Goal: Information Seeking & Learning: Check status

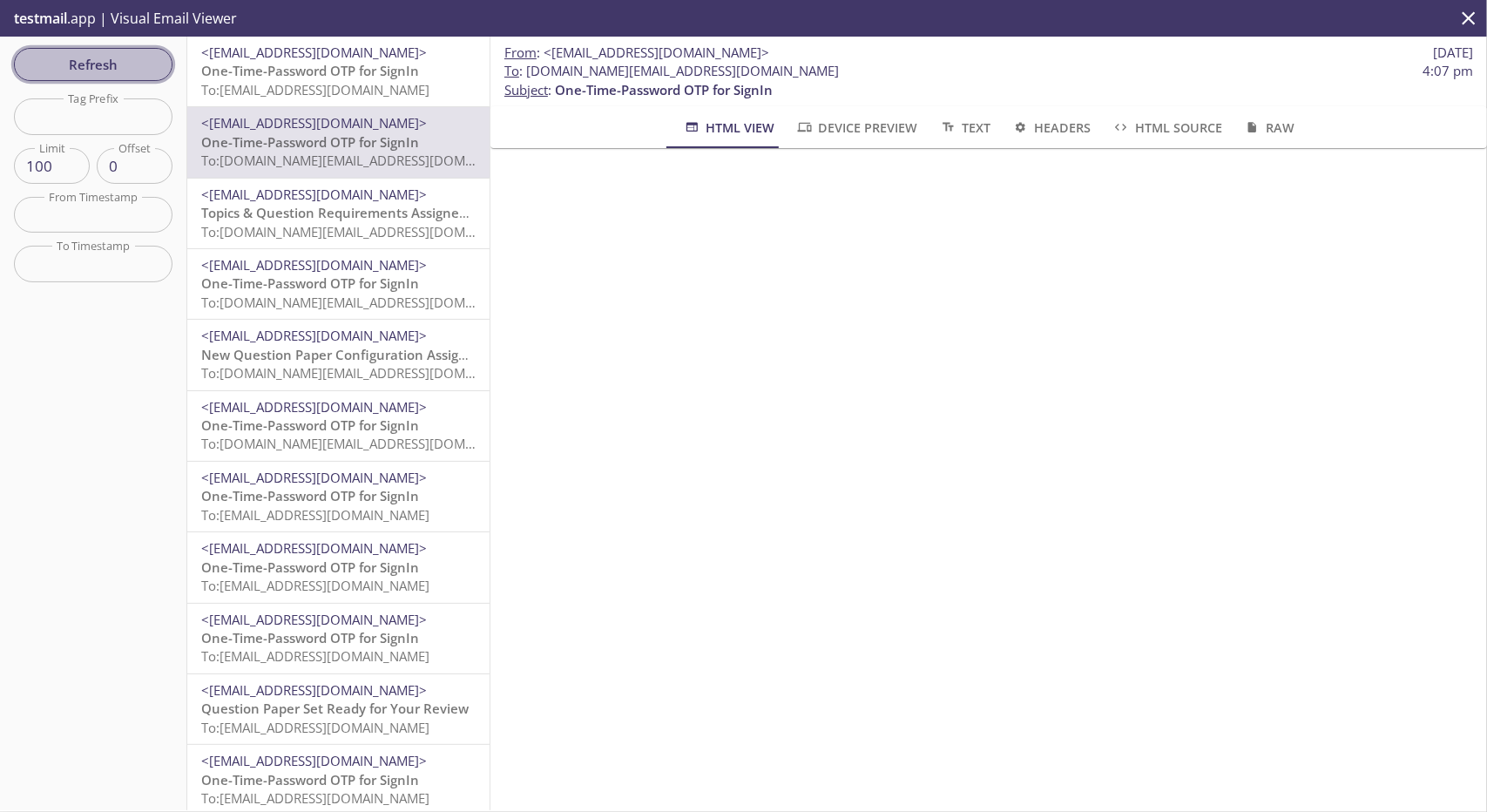
click at [107, 78] on button "Refresh" at bounding box center [93, 64] width 159 height 33
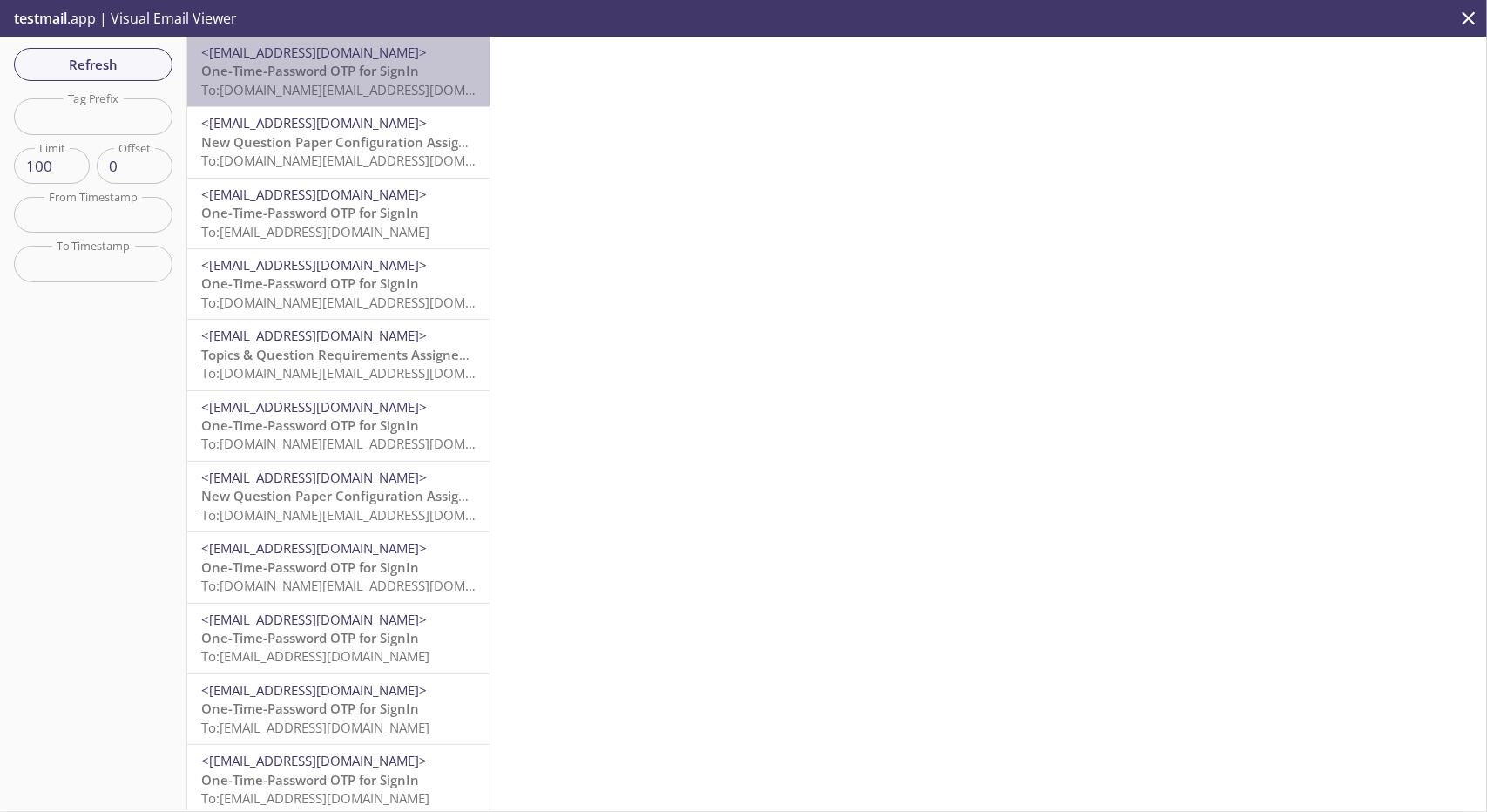
click at [434, 72] on p "One-Time-Password OTP for SignIn To: [DOMAIN_NAME][EMAIL_ADDRESS][DOMAIN_NAME]" at bounding box center [338, 80] width 274 height 37
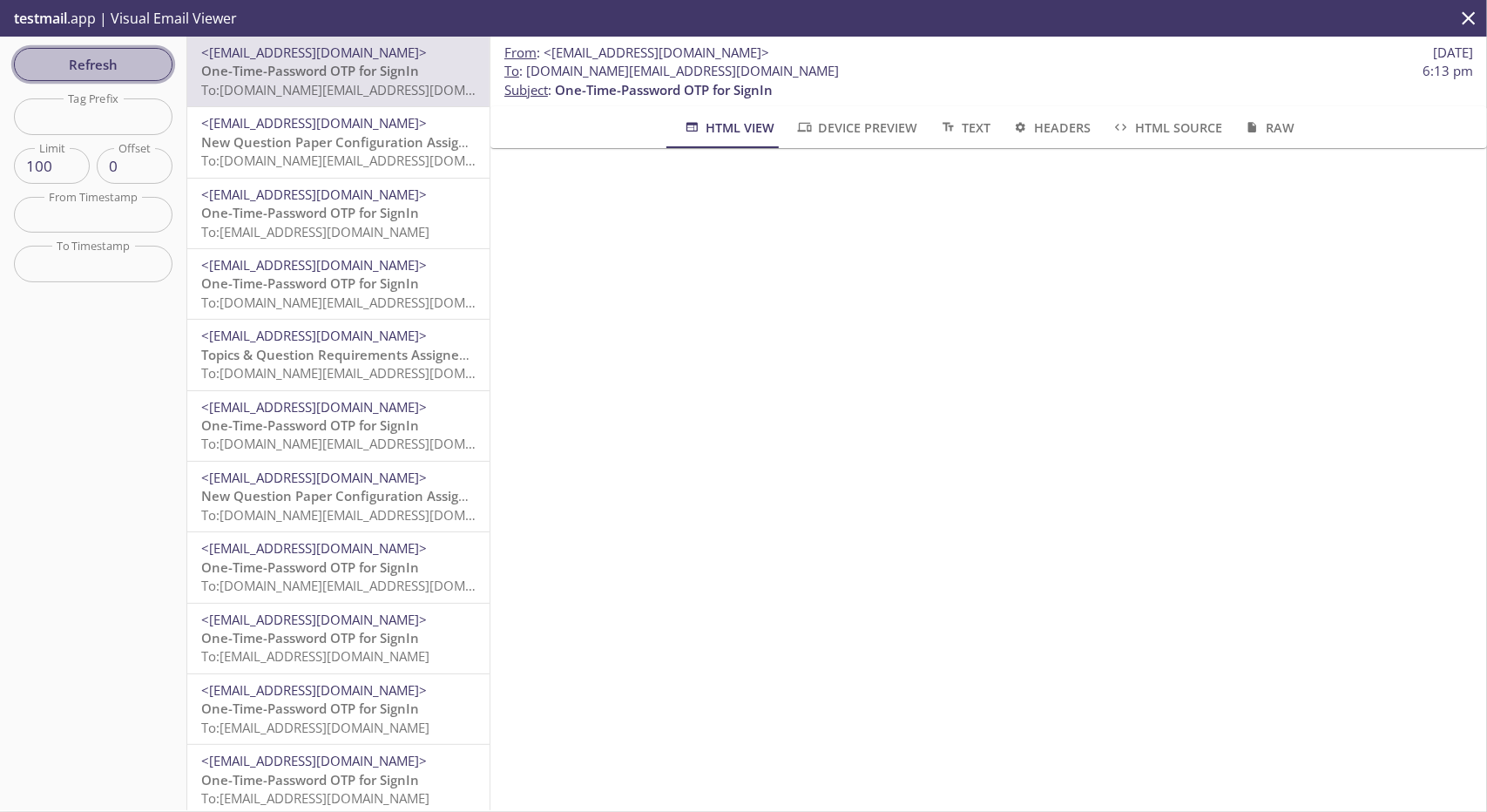
click at [141, 72] on span "Refresh" at bounding box center [93, 64] width 131 height 23
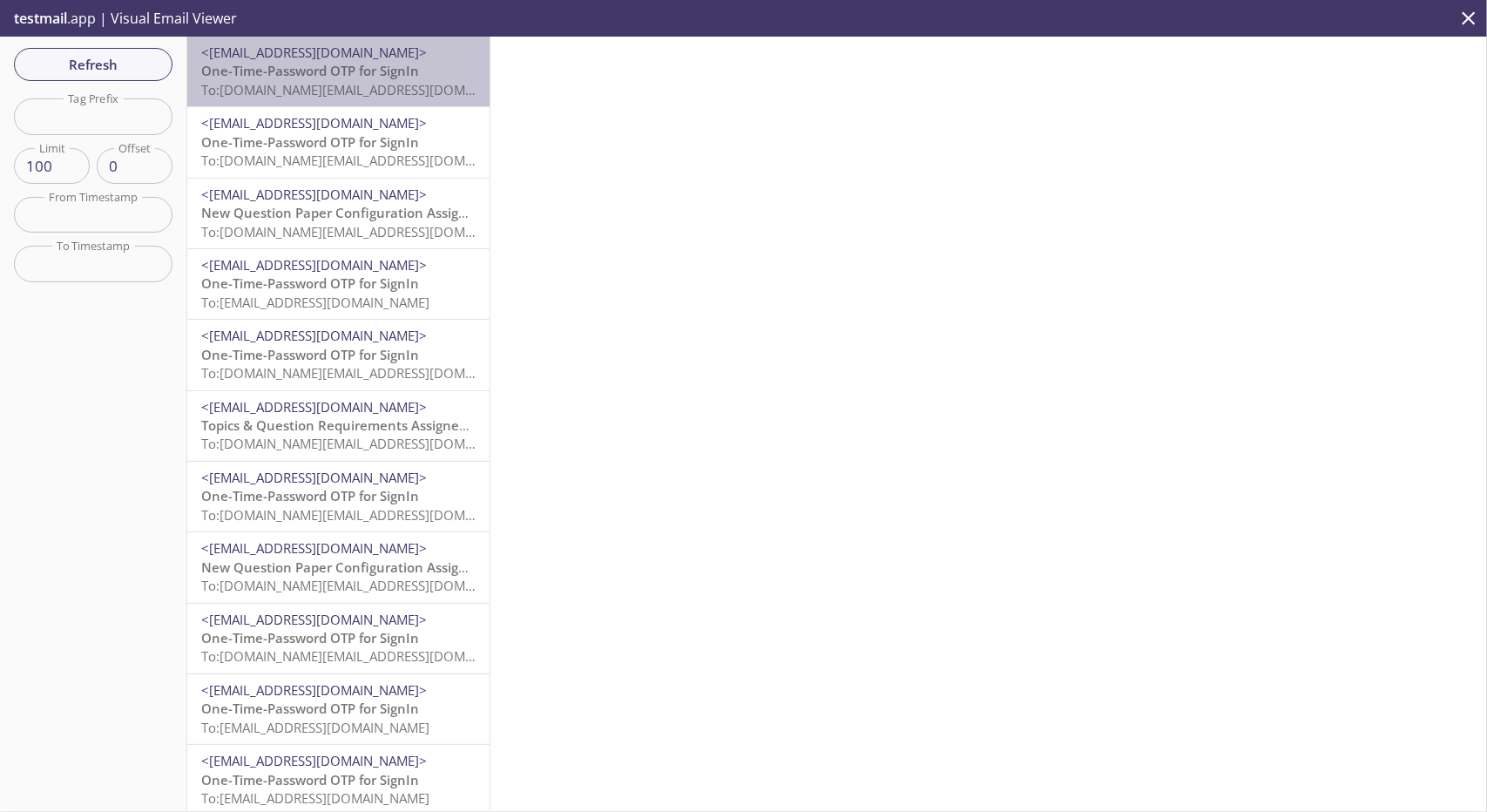
click at [397, 54] on span "<[EMAIL_ADDRESS][DOMAIN_NAME]>" at bounding box center [314, 52] width 226 height 17
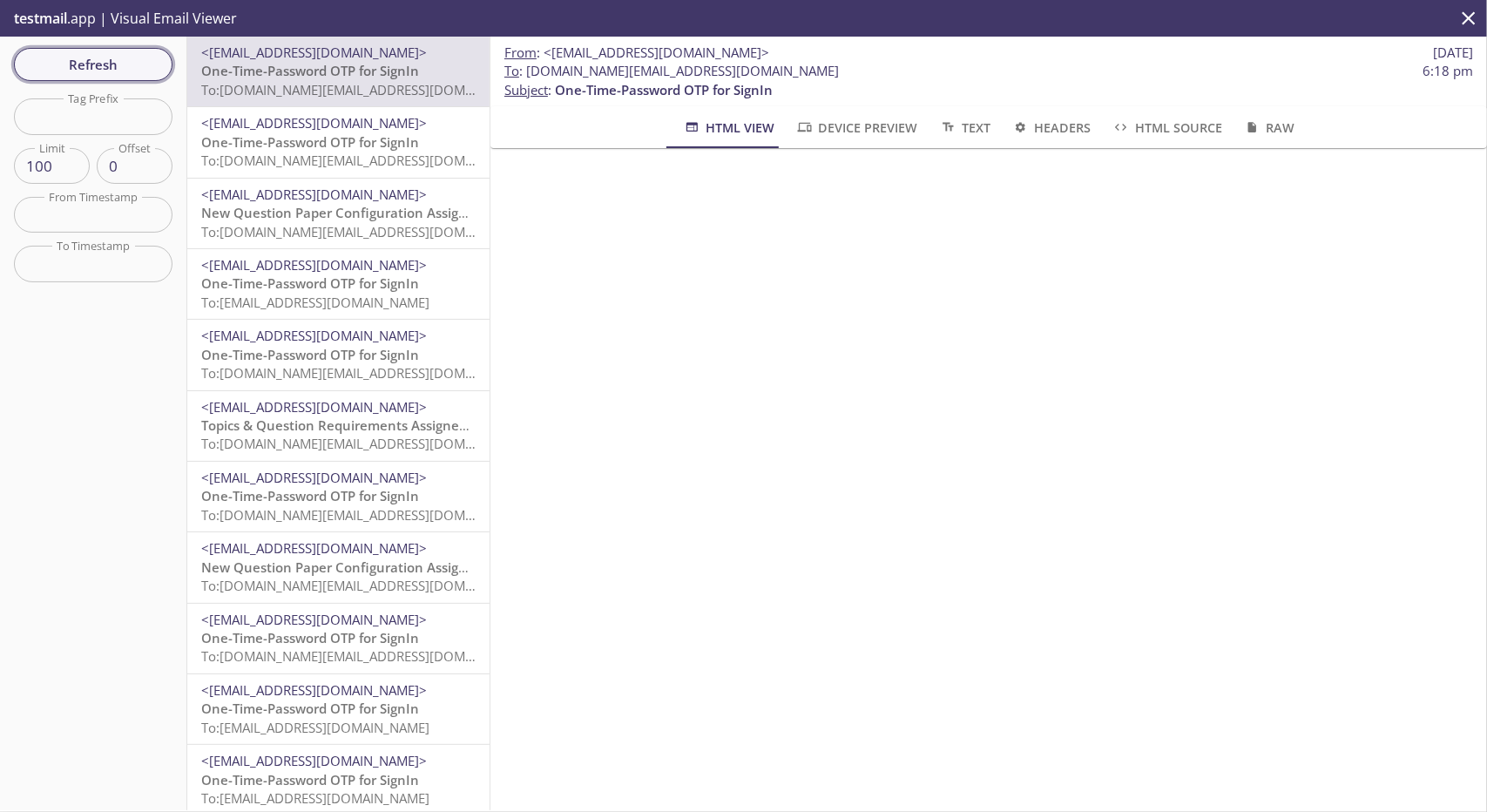
click at [127, 66] on span "Refresh" at bounding box center [93, 64] width 131 height 23
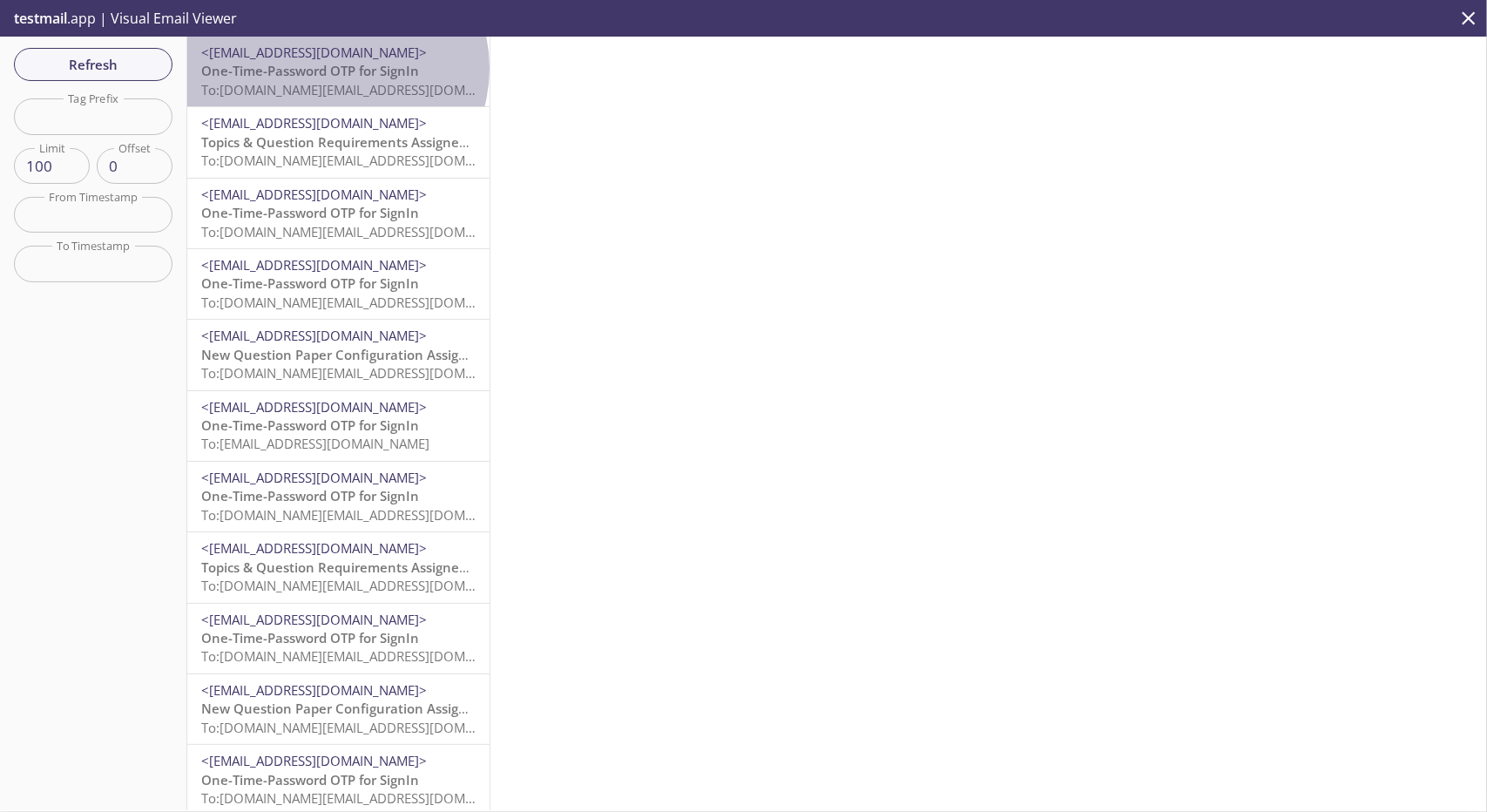
click at [336, 68] on span "One-Time-Password OTP for SignIn" at bounding box center [310, 70] width 218 height 17
